Goal: Check status

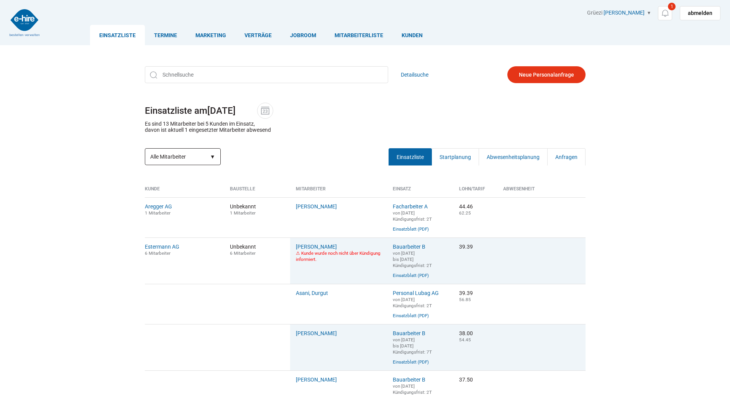
click at [195, 155] on select "Alle Mitarbeiter Abwesende Mitarbeiter Neue Mitarbeiter" at bounding box center [183, 156] width 76 height 17
select select "?date=&filter=neu"
click at [145, 149] on select "Alle Mitarbeiter Abwesende Mitarbeiter Neue Mitarbeiter" at bounding box center [183, 156] width 76 height 17
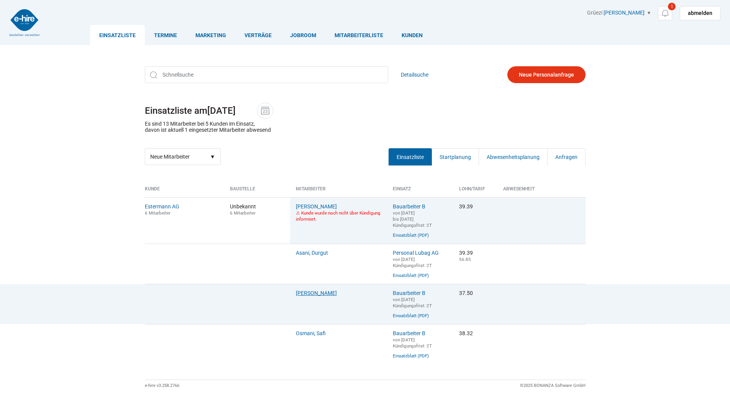
click at [310, 295] on link "Eyenghaleki, Robert" at bounding box center [316, 293] width 41 height 6
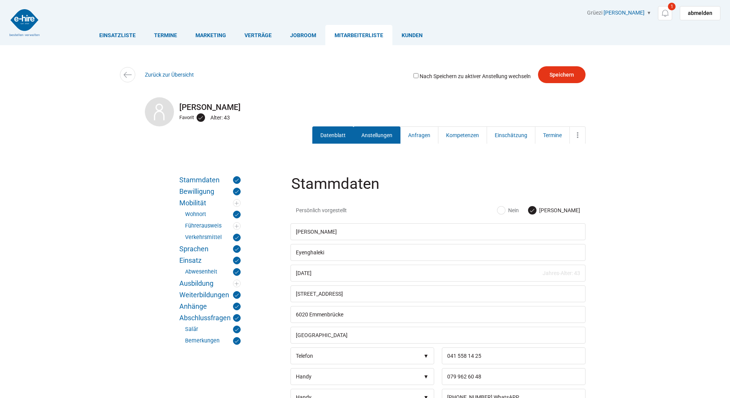
click at [361, 137] on link "Anstellungen" at bounding box center [377, 135] width 47 height 17
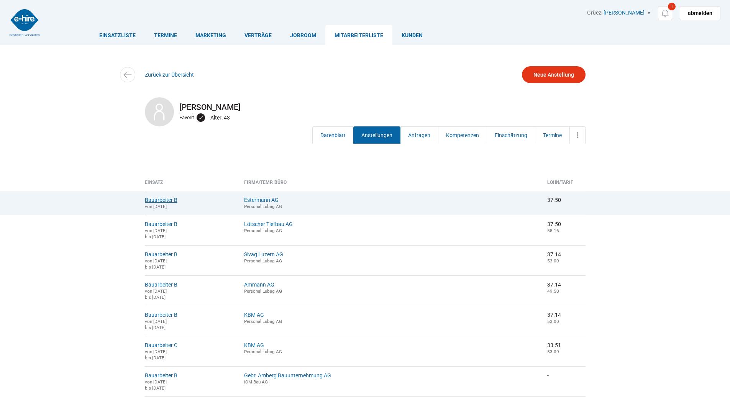
click at [160, 201] on link "Bauarbeiter B" at bounding box center [161, 200] width 33 height 6
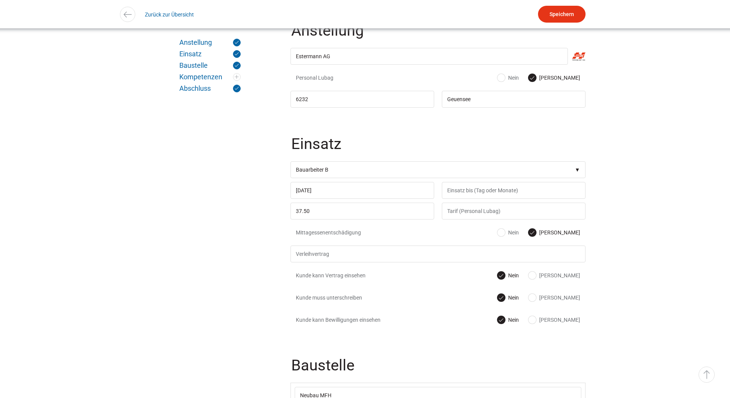
scroll to position [268, 0]
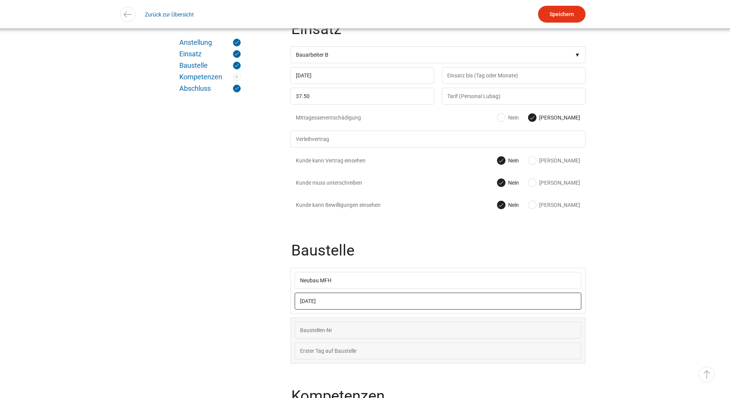
click at [341, 301] on input "11.08.2025" at bounding box center [438, 301] width 287 height 17
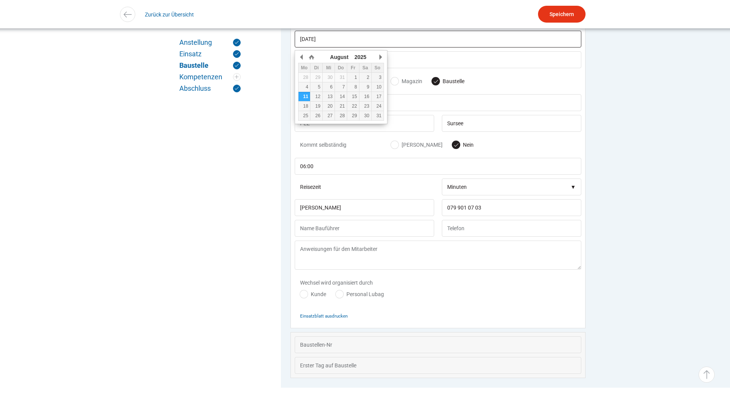
scroll to position [535, 0]
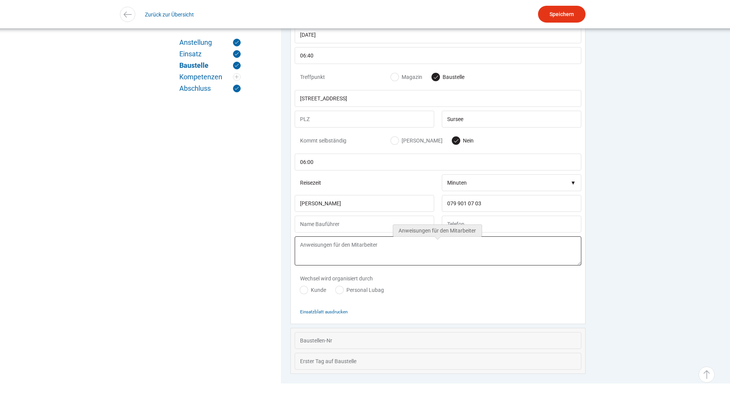
click at [420, 264] on textarea at bounding box center [438, 251] width 287 height 29
click at [325, 315] on small "Einsatzblatt ausdrucken" at bounding box center [324, 311] width 48 height 5
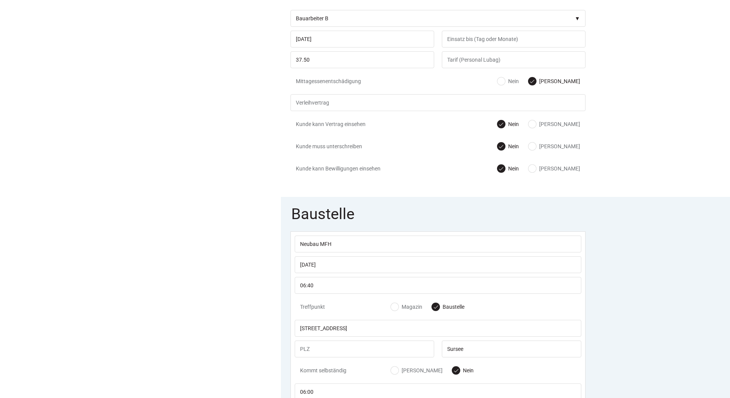
scroll to position [113, 0]
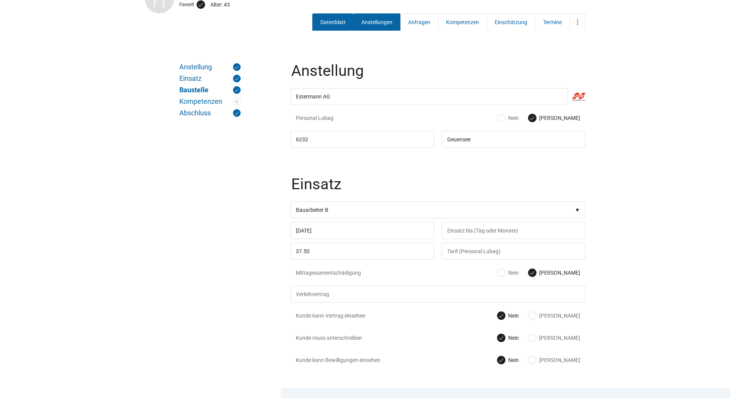
click at [331, 19] on link "Datenblatt" at bounding box center [333, 21] width 41 height 17
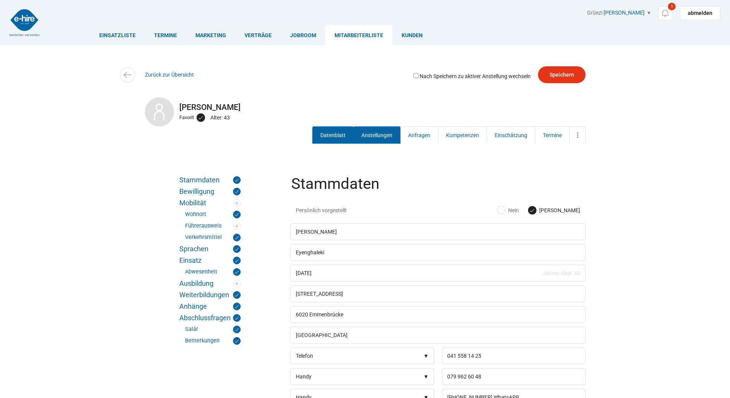
click at [366, 142] on link "Anstellungen" at bounding box center [377, 135] width 47 height 17
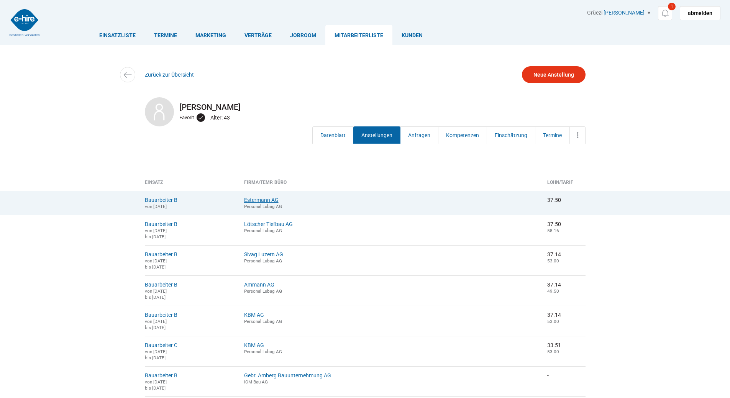
click at [263, 197] on link "Estermann AG" at bounding box center [261, 200] width 35 height 6
